Goal: Transaction & Acquisition: Purchase product/service

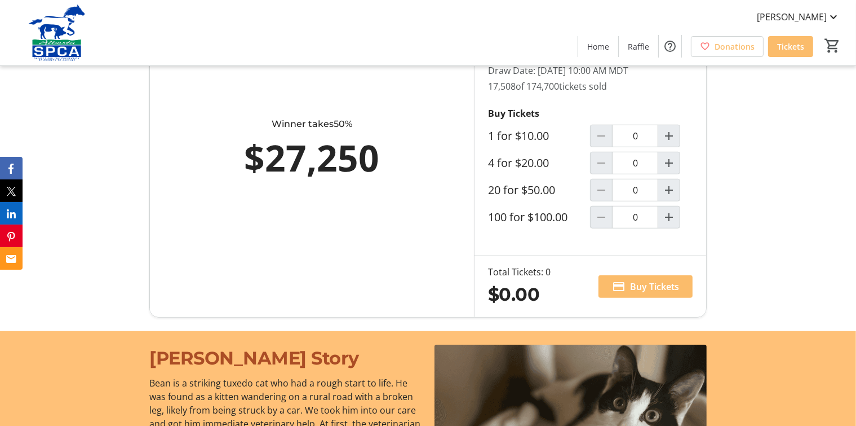
scroll to position [716, 0]
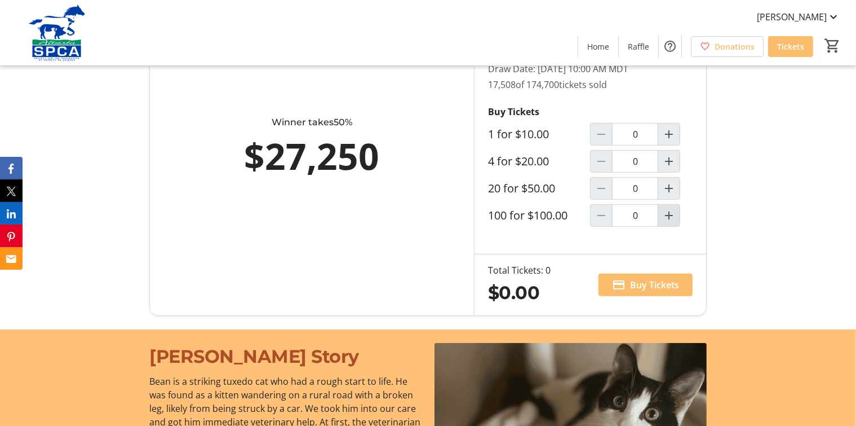
click at [662, 217] on span "Increment by one" at bounding box center [669, 215] width 21 height 21
type input "1"
click at [651, 284] on span "Buy Tickets" at bounding box center [654, 285] width 49 height 14
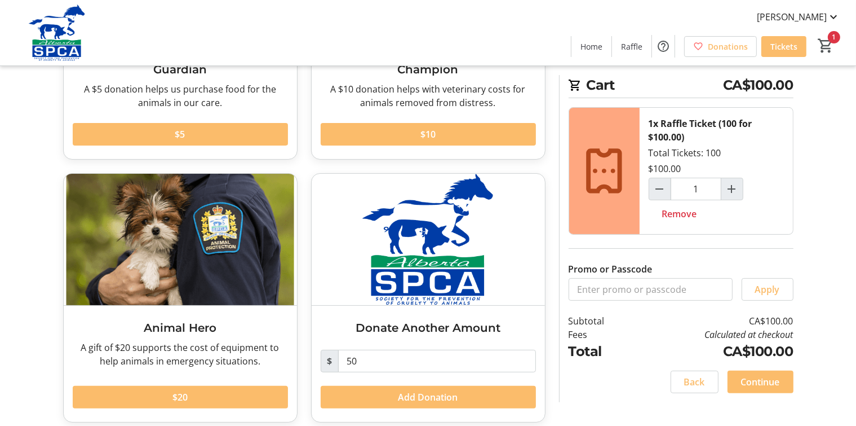
scroll to position [221, 0]
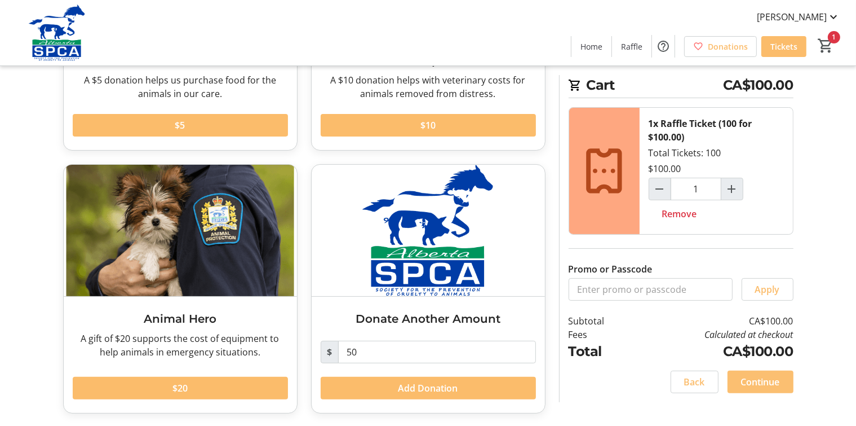
click at [765, 383] on span "Continue" at bounding box center [760, 382] width 39 height 14
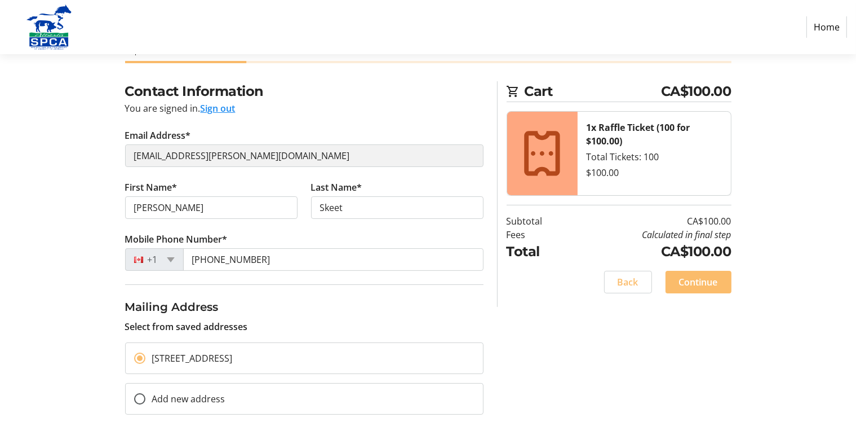
scroll to position [65, 0]
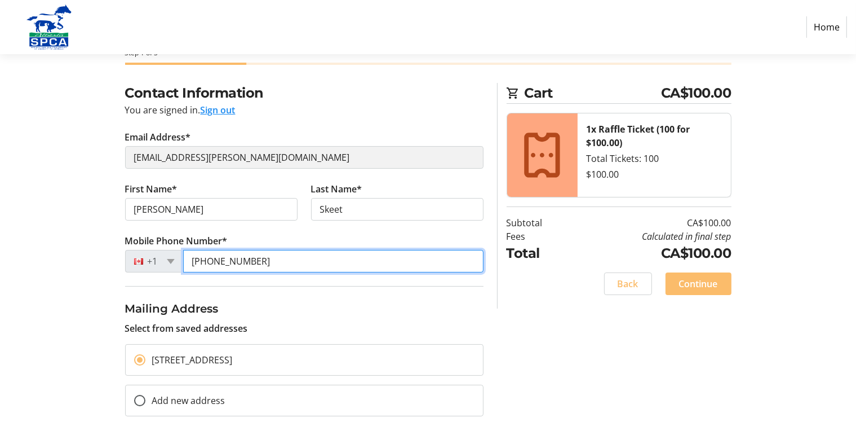
click at [260, 262] on input "[PHONE_NUMBER]" at bounding box center [333, 261] width 301 height 23
type input "4033702493"
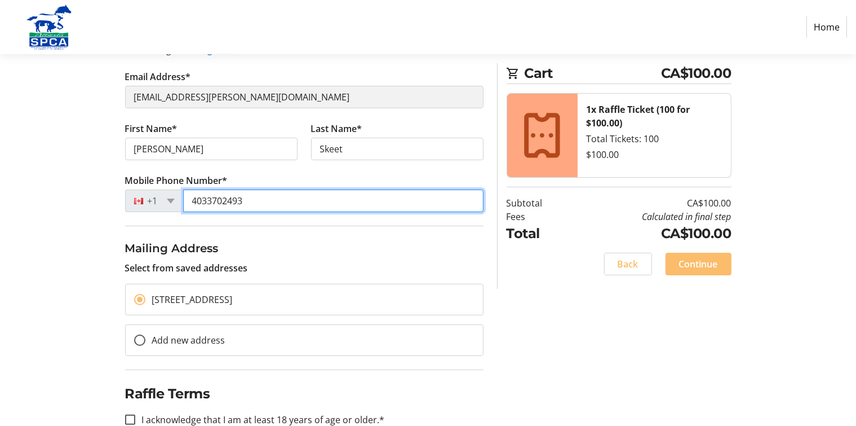
scroll to position [151, 0]
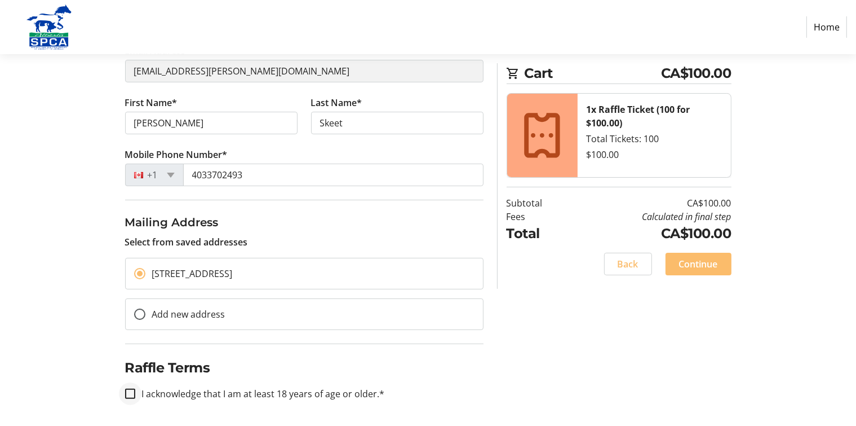
click at [129, 398] on div at bounding box center [130, 393] width 27 height 27
checkbox input "true"
click at [704, 265] on span "Continue" at bounding box center [698, 264] width 39 height 14
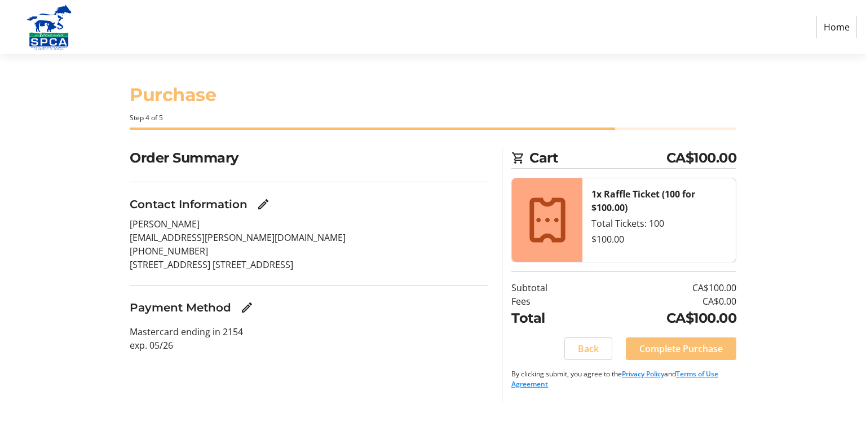
click at [696, 350] on span "Complete Purchase" at bounding box center [680, 349] width 83 height 14
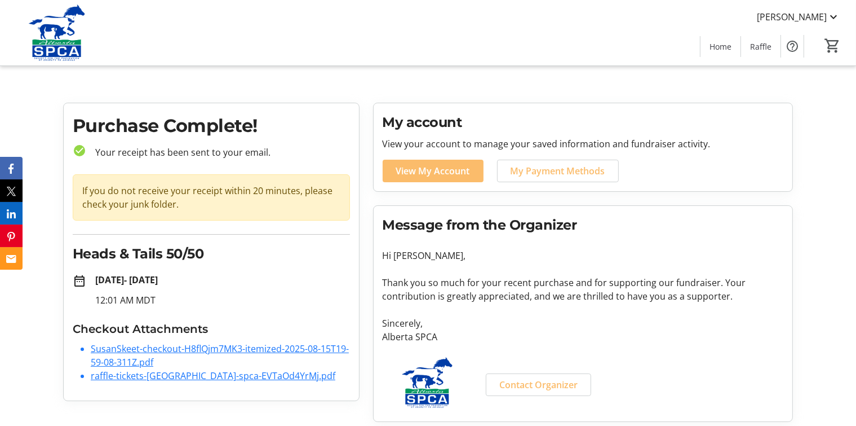
click at [197, 351] on link "SusanSkeet-checkout-H8flQjm7MK3-itemized-2025-08-15T19-59-08-311Z.pdf" at bounding box center [220, 355] width 258 height 26
click at [158, 350] on link "SusanSkeet-checkout-H8flQjm7MK3-itemized-2025-08-15T19-59-08-311Z.pdf" at bounding box center [220, 355] width 258 height 26
click at [149, 378] on link "raffle-tickets-[GEOGRAPHIC_DATA]-spca-EVTaOd4YrMj.pdf" at bounding box center [213, 375] width 245 height 12
click at [244, 352] on link "SusanSkeet-checkout-H8flQjm7MK3-itemized-2025-08-15T19-59-08-311Z.pdf" at bounding box center [220, 355] width 258 height 26
click at [223, 345] on link "SusanSkeet-checkout-H8flQjm7MK3-itemized-2025-08-15T19-59-08-311Z.pdf" at bounding box center [220, 355] width 258 height 26
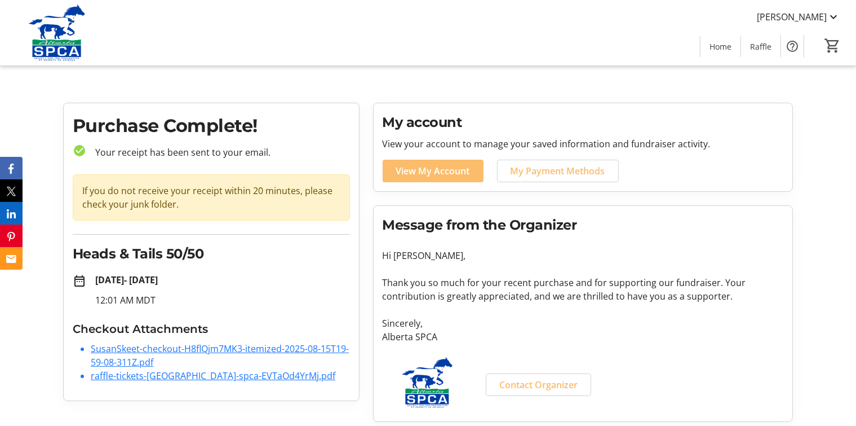
click at [618, 25] on div "[PERSON_NAME] Home Raffle 0" at bounding box center [428, 32] width 856 height 65
click at [175, 351] on link "SusanSkeet-checkout-H8flQjm7MK3-itemized-2025-08-15T19-59-08-311Z.pdf" at bounding box center [220, 355] width 258 height 26
